Goal: Navigation & Orientation: Go to known website

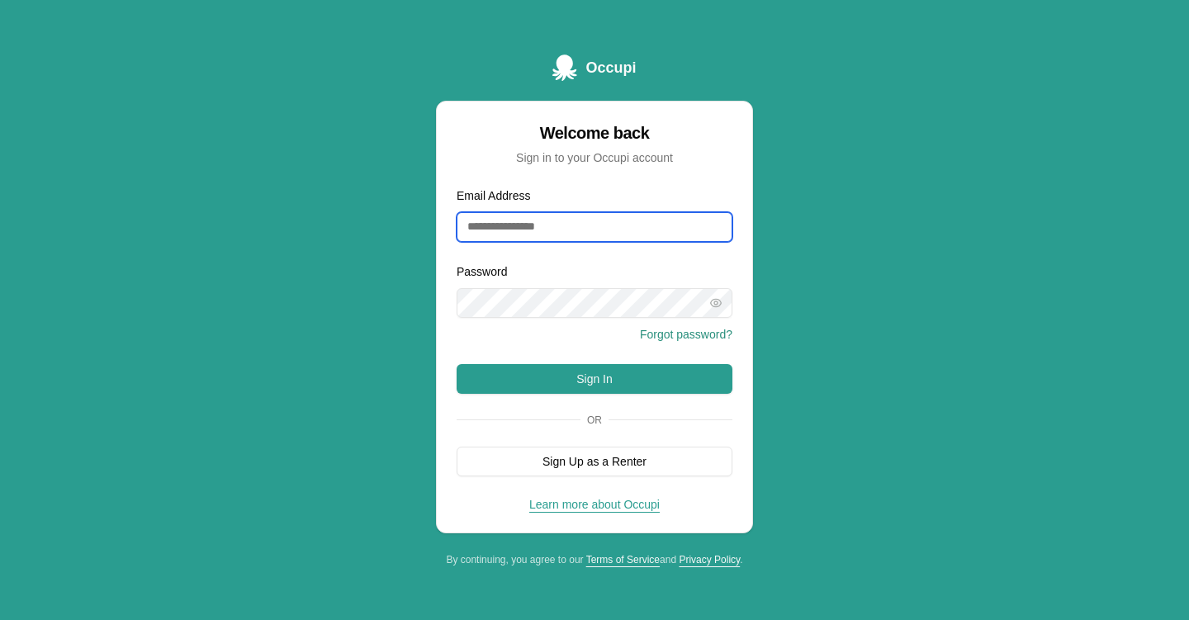
click at [539, 220] on input "Email Address" at bounding box center [595, 227] width 276 height 30
type input "**********"
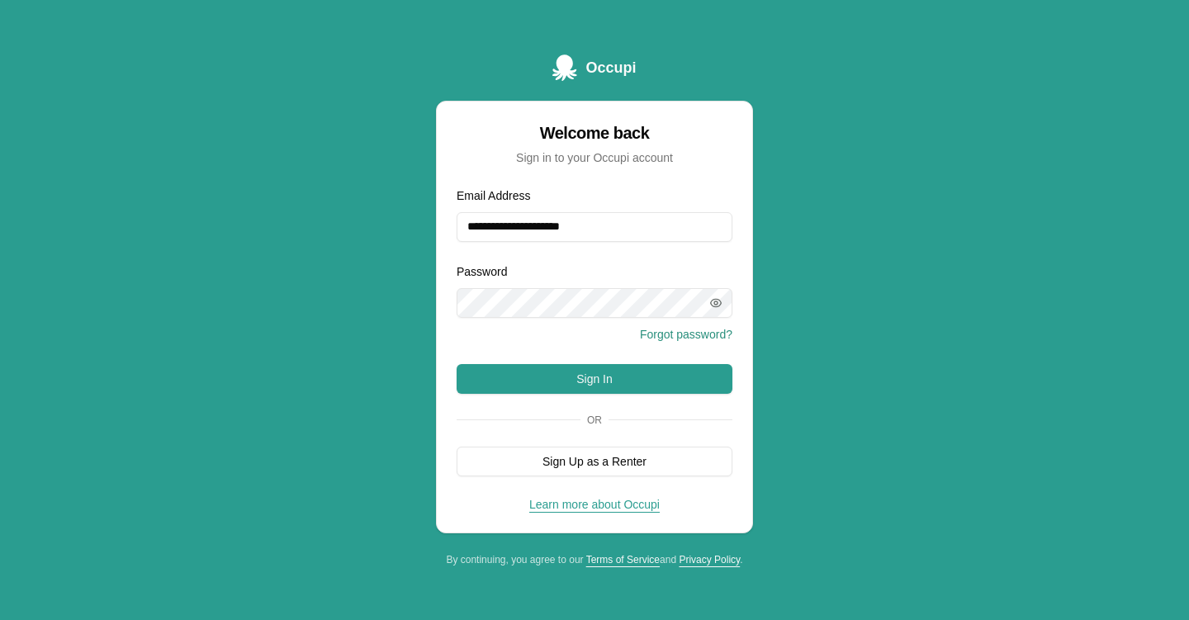
click at [717, 296] on icon "button" at bounding box center [715, 302] width 13 height 13
click at [670, 368] on button "Sign In" at bounding box center [595, 379] width 276 height 30
